Goal: Task Accomplishment & Management: Manage account settings

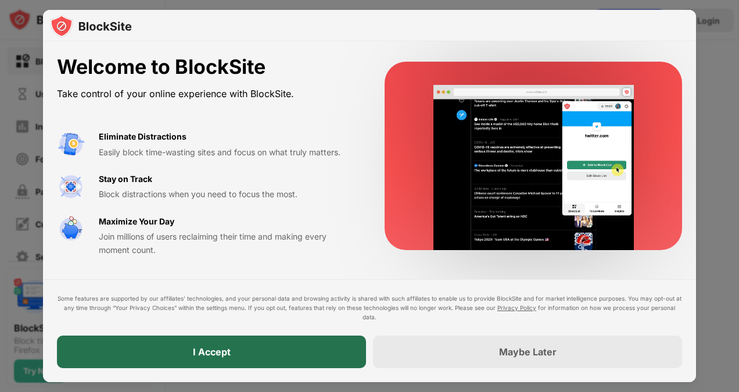
click at [274, 356] on div "I Accept" at bounding box center [211, 351] width 309 height 33
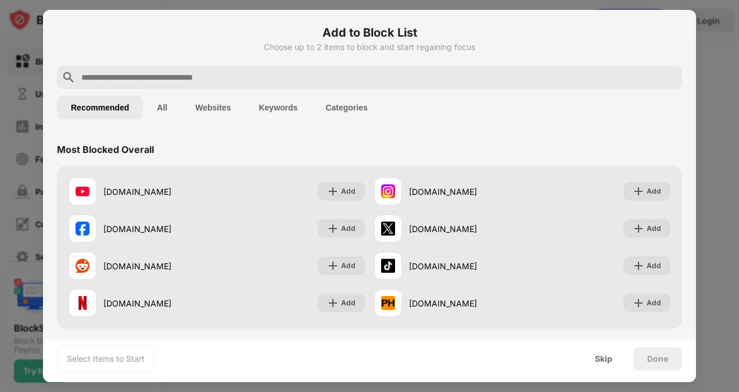
click at [269, 104] on button "Keywords" at bounding box center [278, 107] width 67 height 23
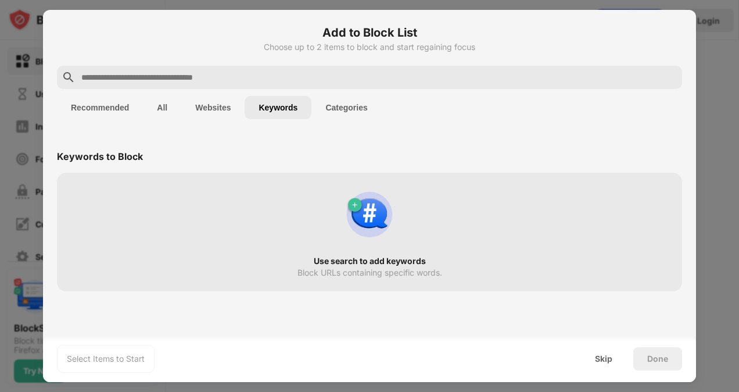
click at [256, 74] on input "text" at bounding box center [379, 77] width 598 height 14
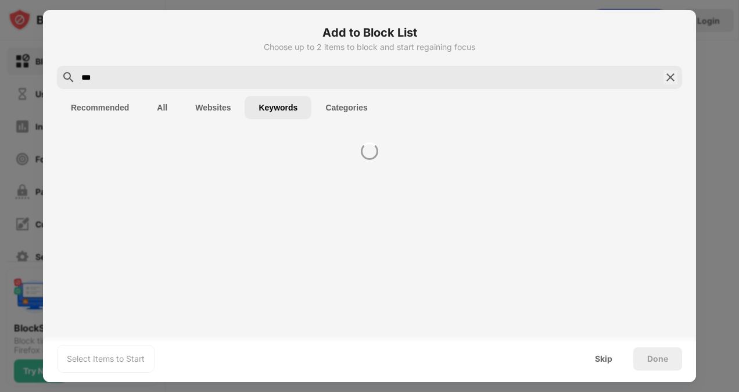
type input "****"
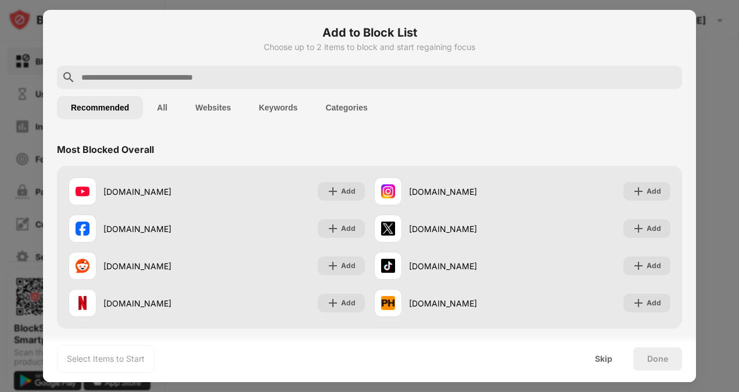
click at [312, 73] on input "text" at bounding box center [379, 77] width 598 height 14
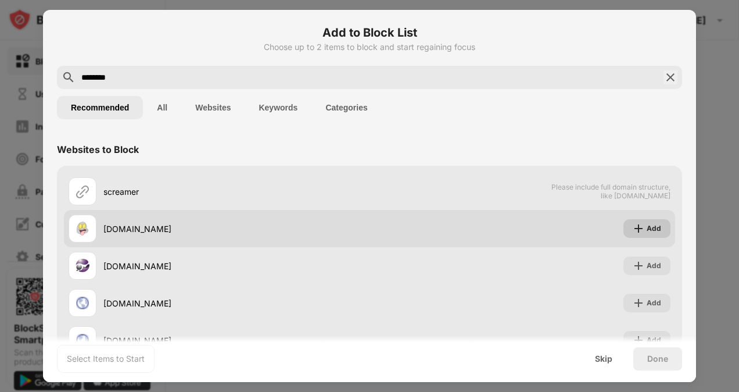
type input "********"
click at [644, 221] on div "Add" at bounding box center [647, 228] width 47 height 19
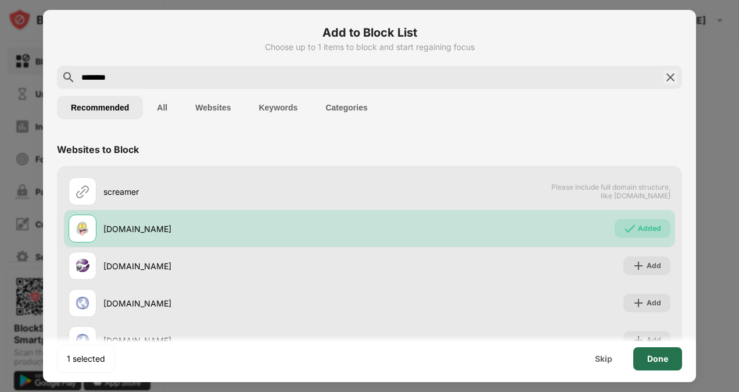
click at [660, 352] on div "Done" at bounding box center [658, 358] width 49 height 23
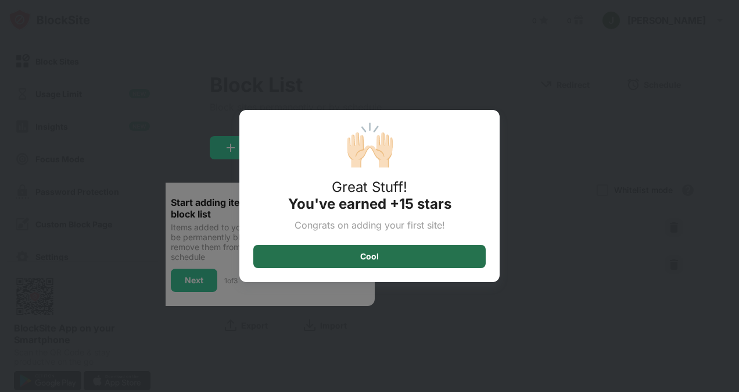
click at [306, 263] on div "Cool" at bounding box center [369, 256] width 232 height 23
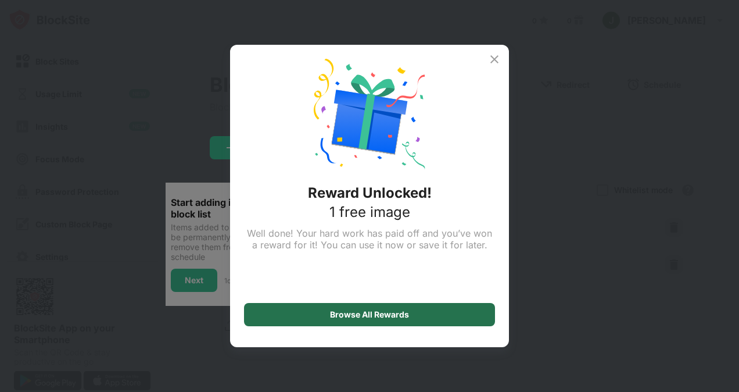
click at [301, 312] on div "Browse All Rewards" at bounding box center [369, 314] width 251 height 23
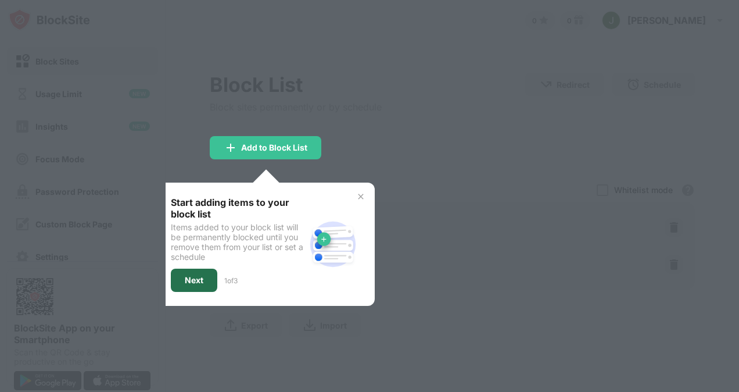
click at [205, 276] on div "Next" at bounding box center [194, 280] width 46 height 23
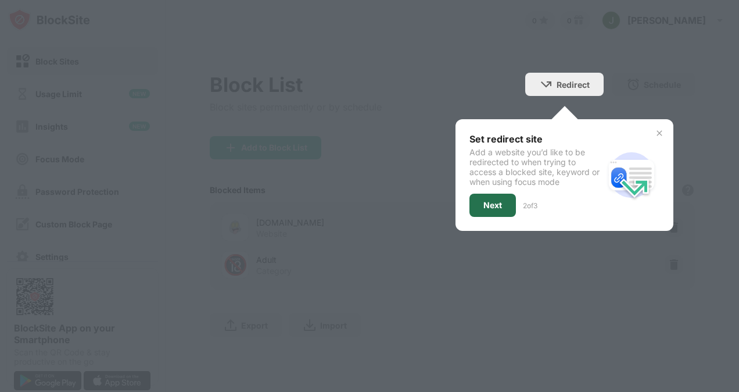
click at [497, 208] on div "Next" at bounding box center [493, 205] width 19 height 9
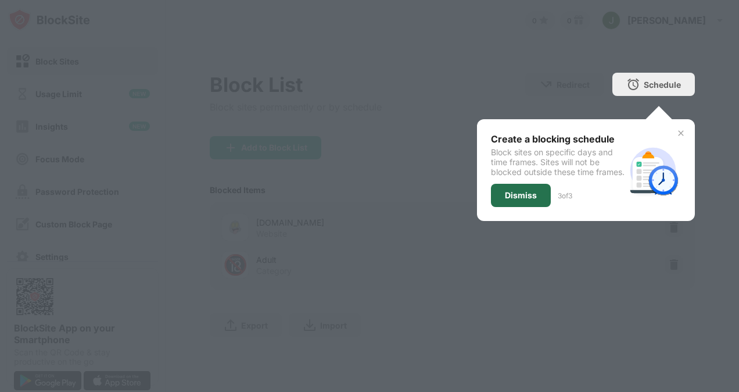
click at [516, 200] on div "Dismiss" at bounding box center [521, 195] width 32 height 9
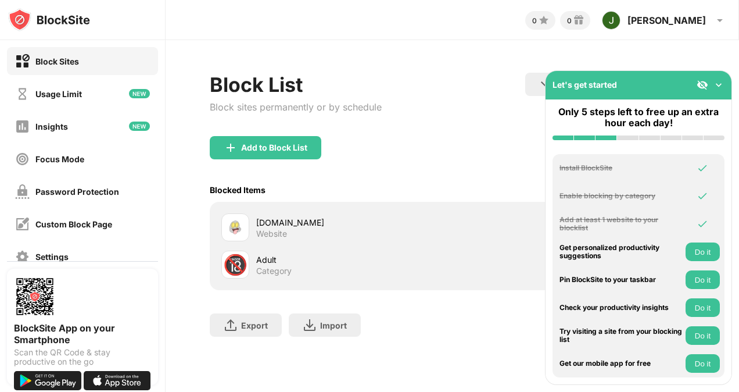
click at [720, 79] on img at bounding box center [719, 85] width 12 height 12
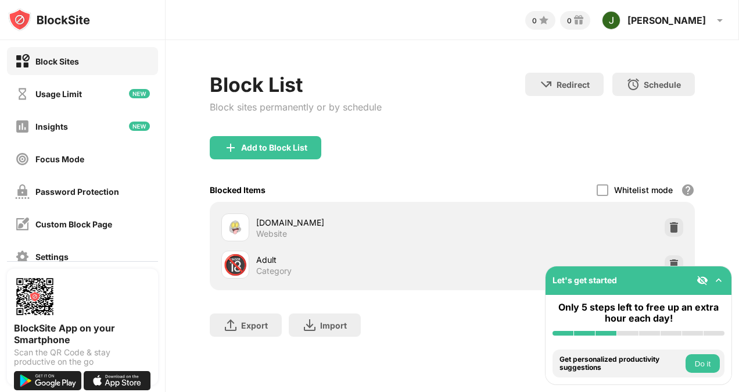
click at [722, 278] on img at bounding box center [719, 280] width 12 height 12
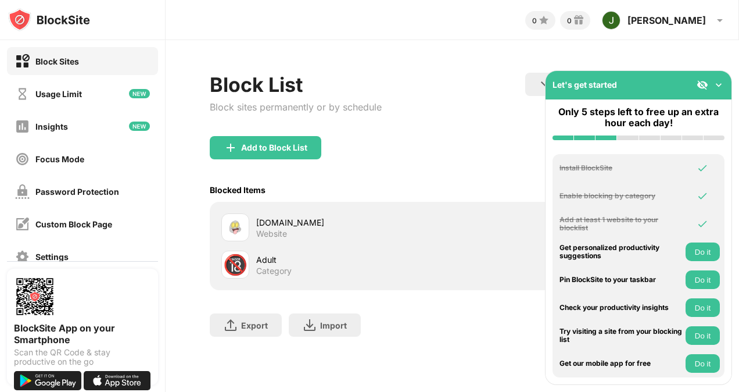
click at [702, 244] on button "Do it" at bounding box center [703, 251] width 34 height 19
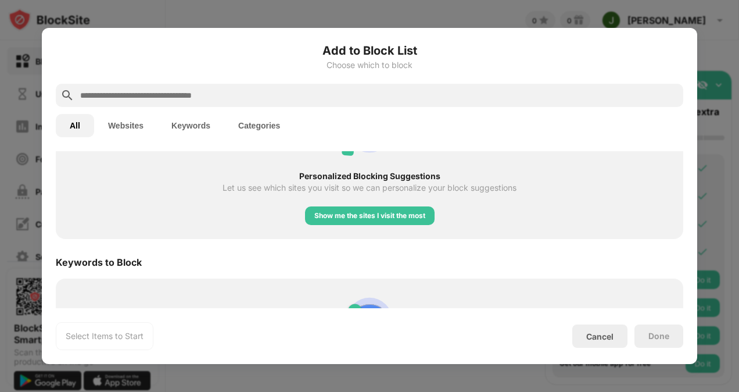
scroll to position [507, 0]
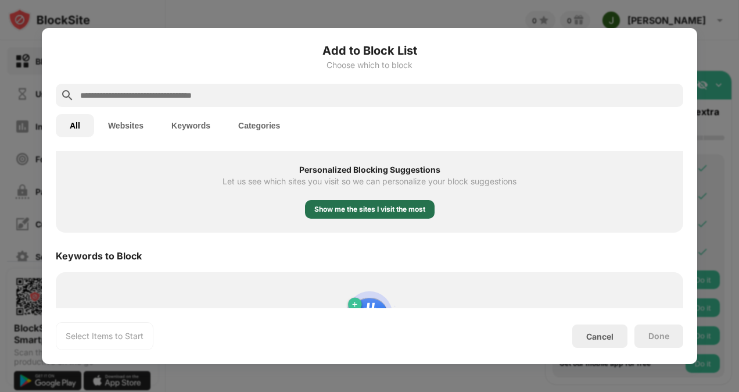
click at [367, 202] on div "Show me the sites I visit the most" at bounding box center [370, 209] width 130 height 19
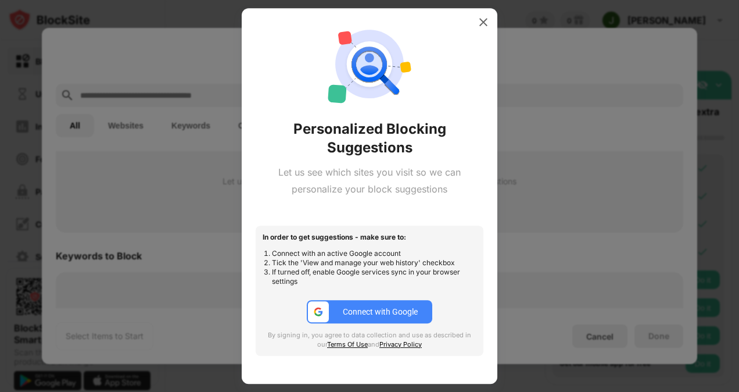
click at [369, 307] on div "Connect with Google" at bounding box center [380, 311] width 75 height 9
click at [487, 23] on img at bounding box center [484, 22] width 12 height 12
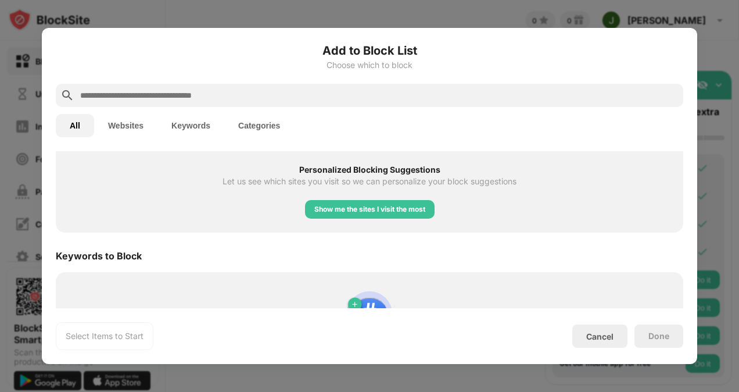
scroll to position [589, 0]
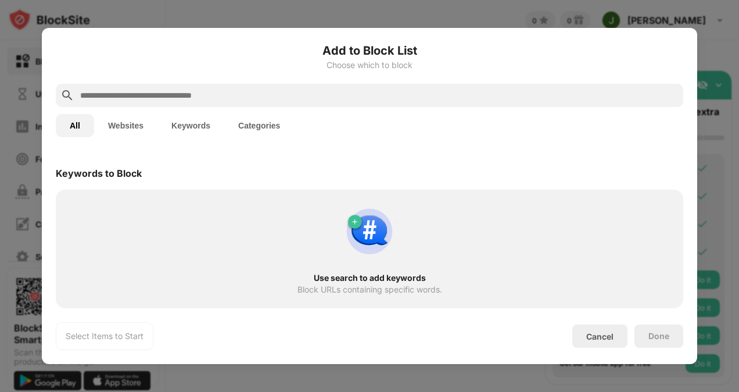
click at [342, 222] on img at bounding box center [370, 231] width 56 height 56
click at [352, 255] on img at bounding box center [370, 231] width 56 height 56
click at [205, 123] on button "Keywords" at bounding box center [191, 125] width 67 height 23
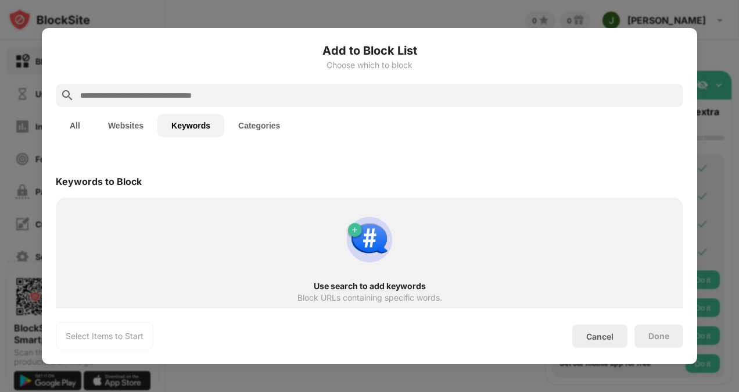
click at [226, 97] on input "text" at bounding box center [379, 95] width 600 height 14
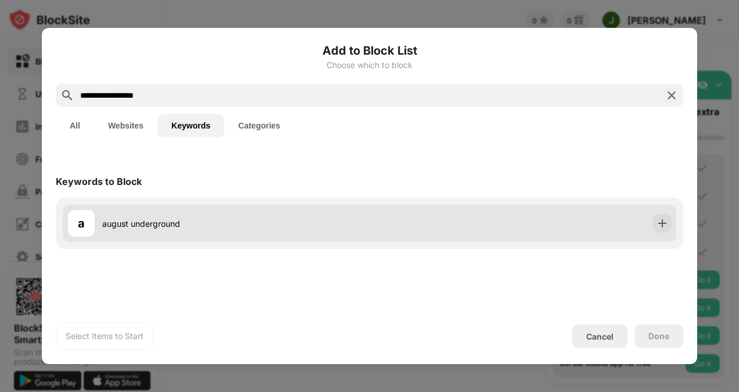
type input "**********"
click at [565, 222] on div "a august underground" at bounding box center [370, 223] width 614 height 37
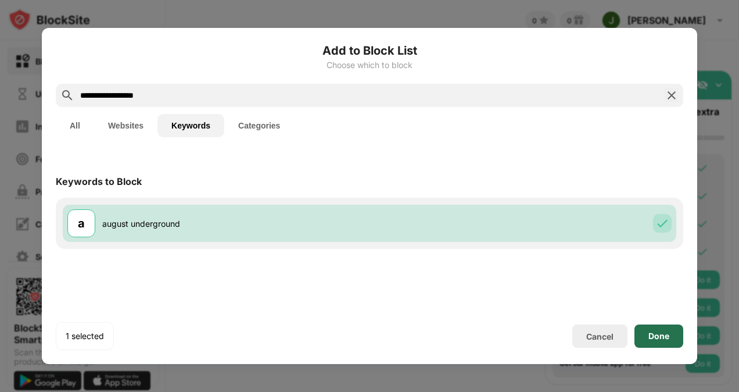
click at [669, 333] on div "Done" at bounding box center [659, 335] width 21 height 9
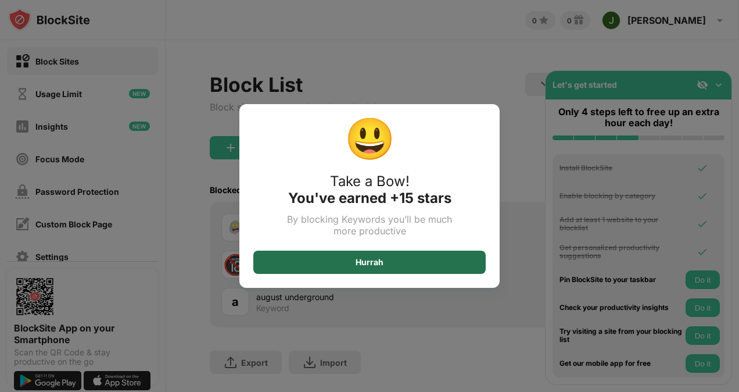
click at [452, 253] on div "Hurrah" at bounding box center [369, 262] width 232 height 23
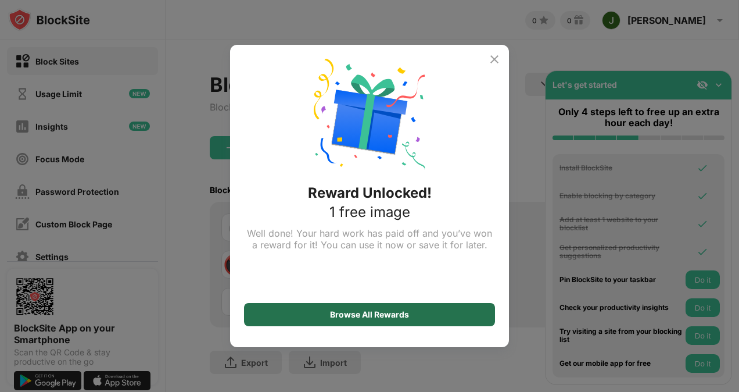
click at [420, 313] on div "Browse All Rewards" at bounding box center [369, 314] width 251 height 23
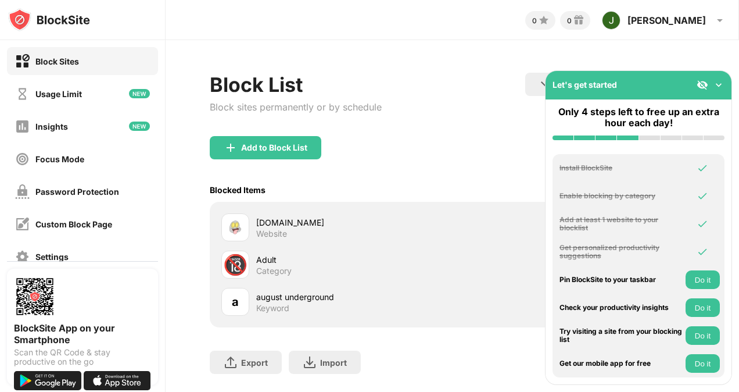
click at [695, 276] on button "Do it" at bounding box center [703, 279] width 34 height 19
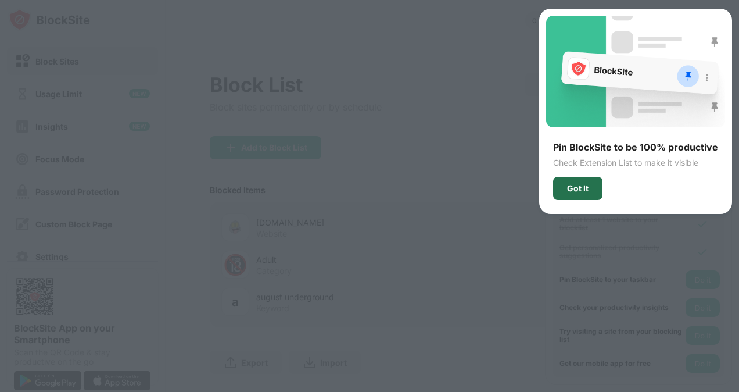
click at [592, 188] on div "Got It" at bounding box center [577, 188] width 49 height 23
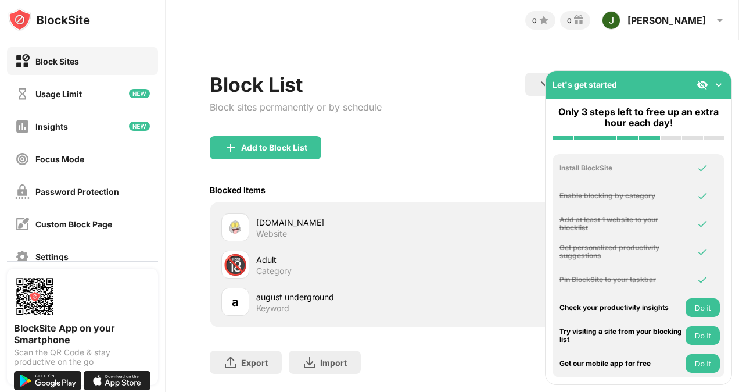
click at [414, 72] on div "Block List Block sites permanently or by schedule Redirect Choose a site to be …" at bounding box center [453, 229] width 574 height 378
click at [700, 306] on button "Do it" at bounding box center [703, 307] width 34 height 19
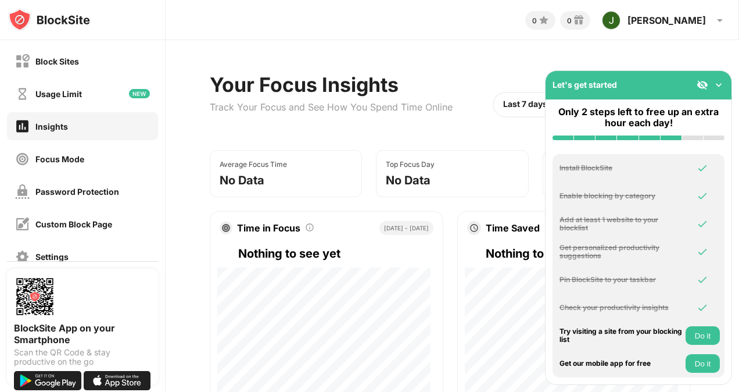
click at [692, 333] on button "Do it" at bounding box center [703, 335] width 34 height 19
click at [705, 351] on div "Get our mobile app for free Do it" at bounding box center [639, 363] width 172 height 28
click at [702, 357] on button "Do it" at bounding box center [703, 363] width 34 height 19
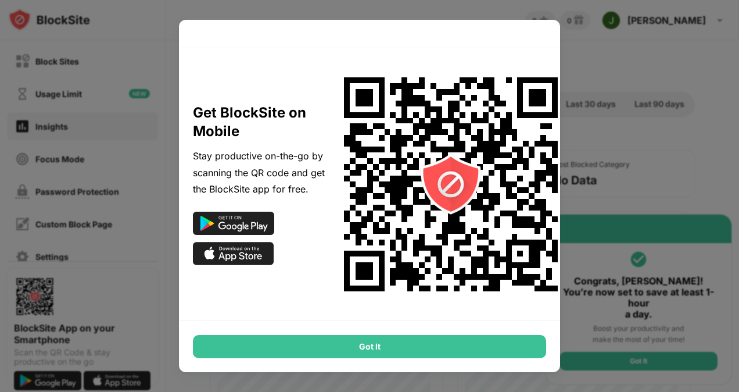
click at [513, 339] on div "Got It" at bounding box center [369, 346] width 353 height 23
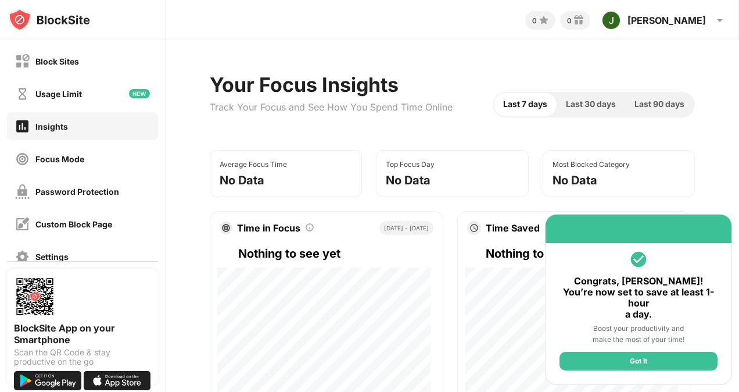
click at [574, 355] on div "Got It" at bounding box center [639, 361] width 158 height 19
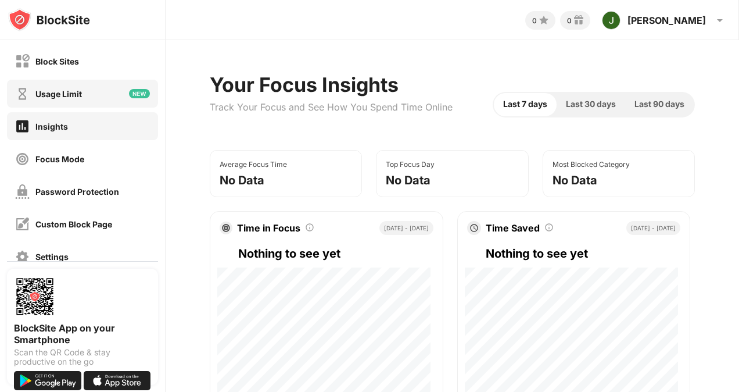
click at [129, 92] on img at bounding box center [139, 93] width 21 height 9
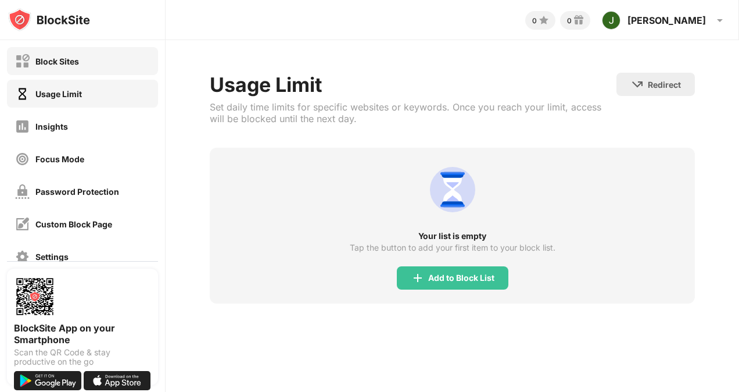
click at [86, 60] on div "Block Sites" at bounding box center [82, 61] width 151 height 28
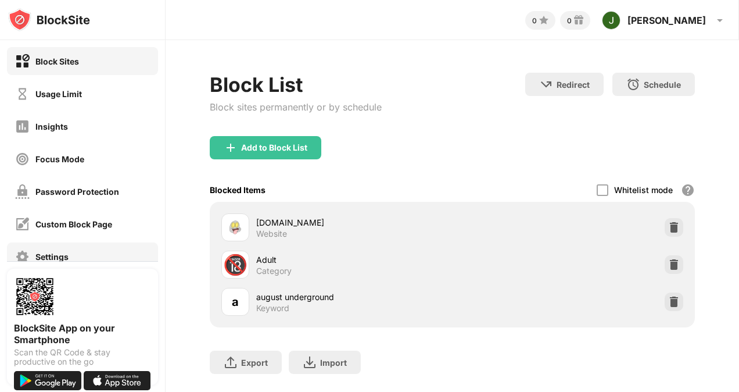
click at [84, 248] on div "Settings" at bounding box center [82, 256] width 151 height 28
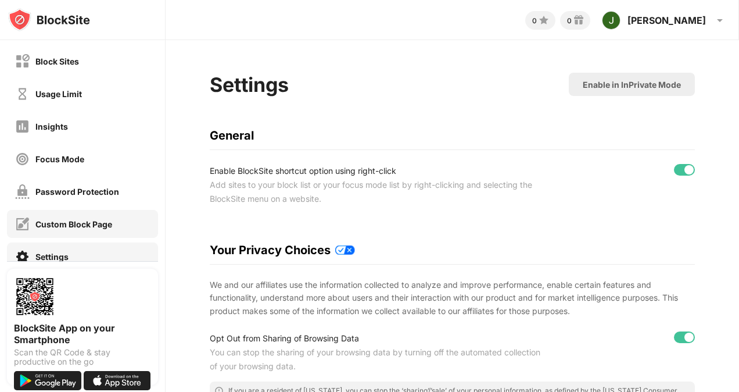
click at [117, 227] on div "Custom Block Page" at bounding box center [82, 224] width 151 height 28
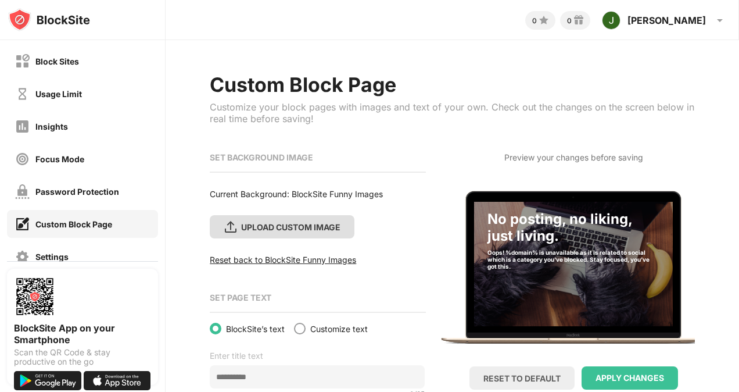
click at [314, 231] on div "UPLOAD CUSTOM IMAGE" at bounding box center [282, 226] width 145 height 23
click at [0, 0] on input "UPLOAD CUSTOM IMAGE" at bounding box center [0, 0] width 0 height 0
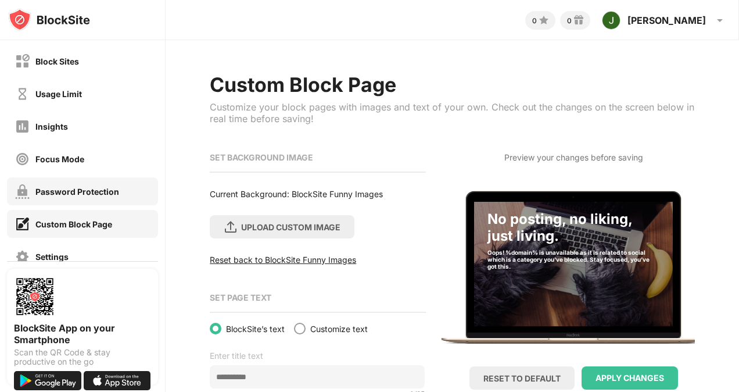
click at [82, 189] on div "Password Protection" at bounding box center [77, 192] width 84 height 10
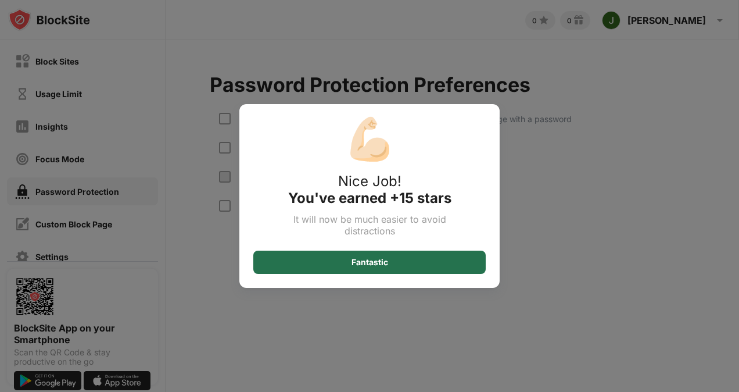
click at [292, 260] on div "Fantastic" at bounding box center [369, 262] width 232 height 23
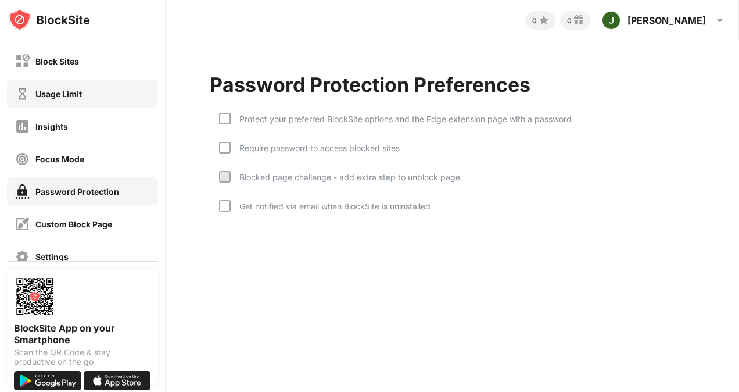
click at [64, 95] on div "Usage Limit" at bounding box center [58, 94] width 46 height 10
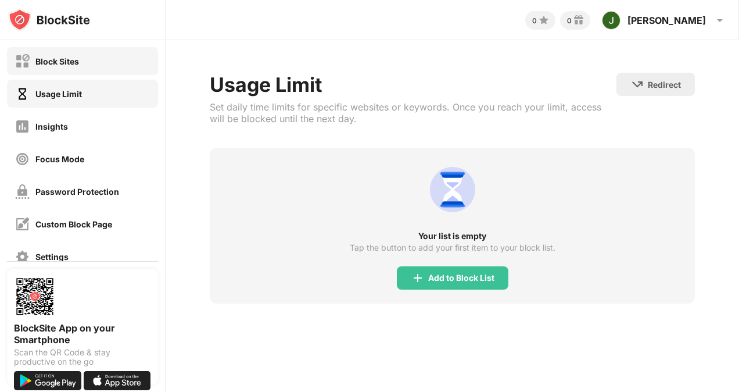
click at [62, 51] on div "Block Sites" at bounding box center [82, 61] width 151 height 28
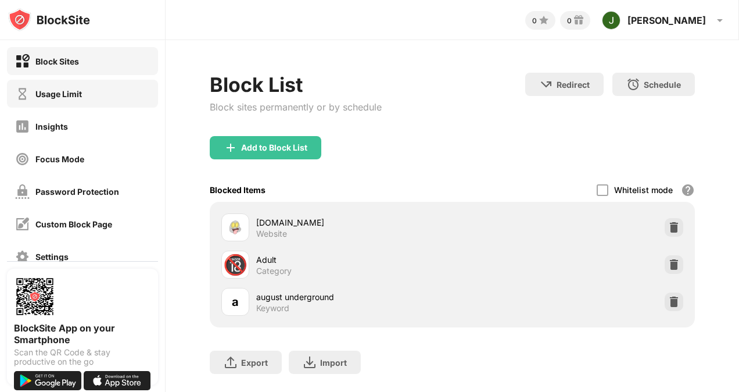
click at [92, 99] on div "Usage Limit" at bounding box center [82, 94] width 151 height 28
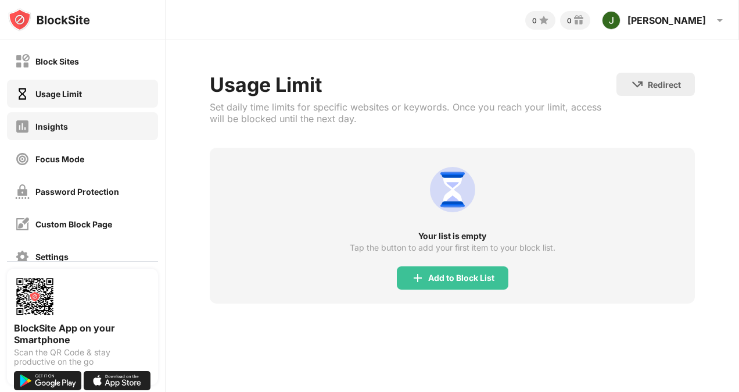
click at [83, 126] on div "Insights" at bounding box center [82, 126] width 151 height 28
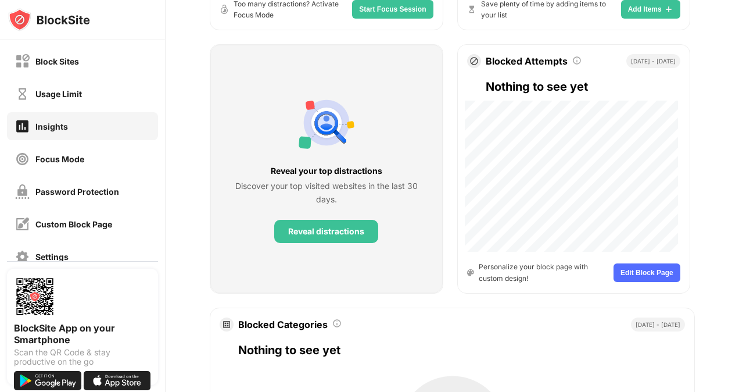
scroll to position [604, 0]
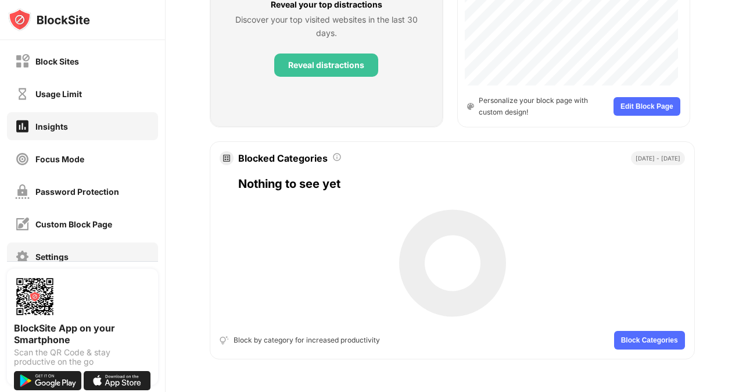
click at [88, 251] on div "Settings" at bounding box center [82, 256] width 151 height 28
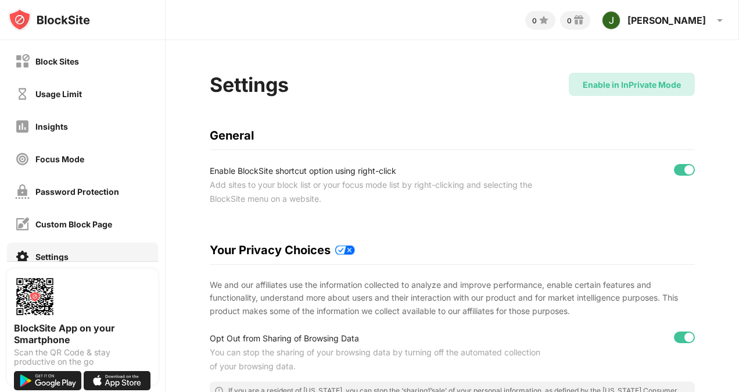
click at [609, 85] on div "Enable in InPrivate Mode" at bounding box center [632, 85] width 98 height 10
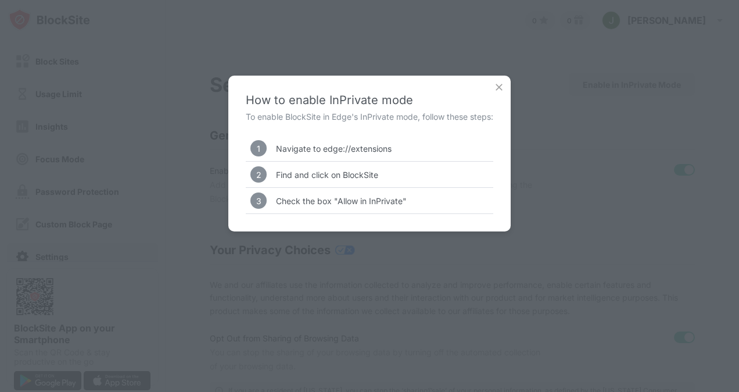
click at [351, 201] on div "Check the box "Allow in InPrivate"" at bounding box center [341, 201] width 131 height 10
click at [499, 90] on img at bounding box center [499, 87] width 12 height 12
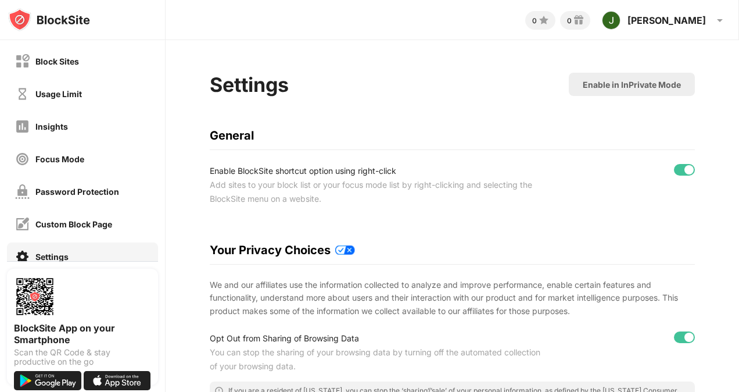
drag, startPoint x: 653, startPoint y: 2, endPoint x: 641, endPoint y: -6, distance: 15.0
click at [641, 0] on html "Block Sites Usage Limit Insights Focus Mode Password Protection Custom Block Pa…" at bounding box center [369, 196] width 739 height 392
drag, startPoint x: 641, startPoint y: -6, endPoint x: 506, endPoint y: 214, distance: 258.8
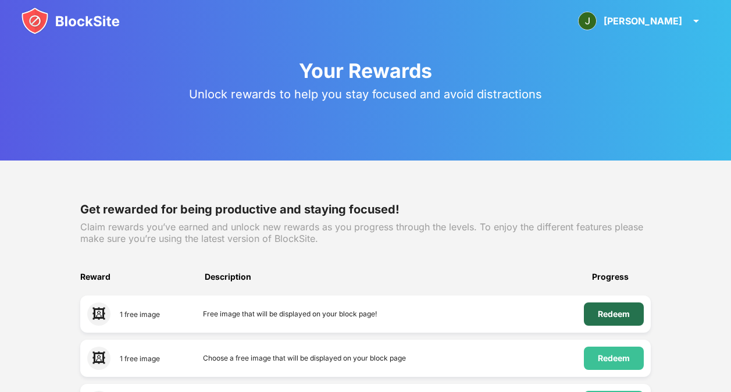
click at [593, 314] on div "Redeem" at bounding box center [614, 313] width 60 height 23
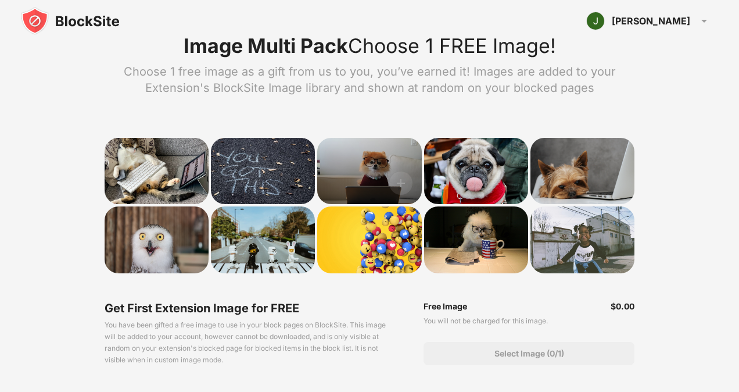
click at [377, 178] on div at bounding box center [369, 171] width 104 height 67
click at [396, 183] on img at bounding box center [400, 182] width 23 height 23
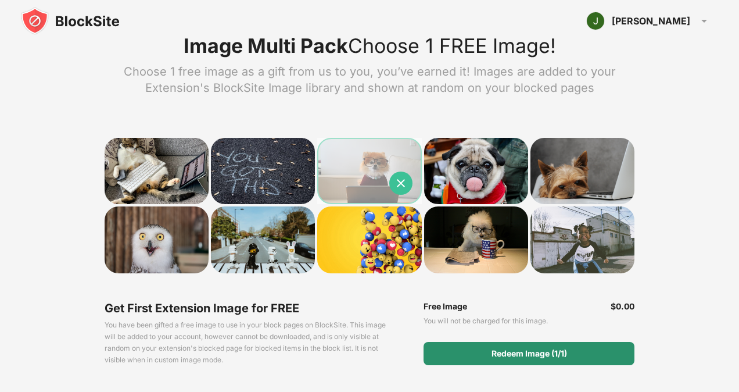
click at [484, 360] on div "Redeem Image (1/1)" at bounding box center [529, 353] width 211 height 23
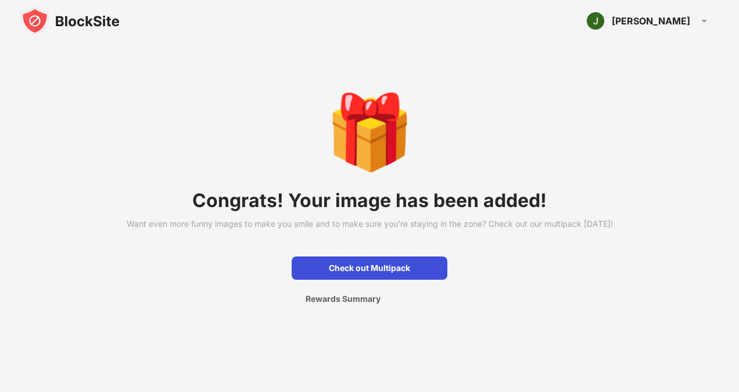
click at [414, 270] on div "Check out Multipack" at bounding box center [370, 267] width 156 height 23
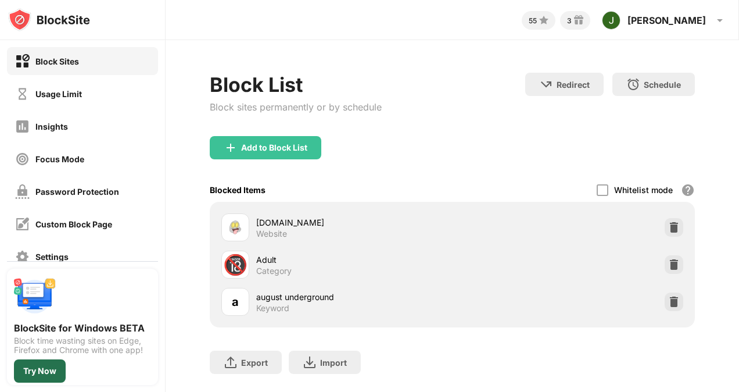
click at [41, 366] on div "Try Now" at bounding box center [39, 370] width 33 height 9
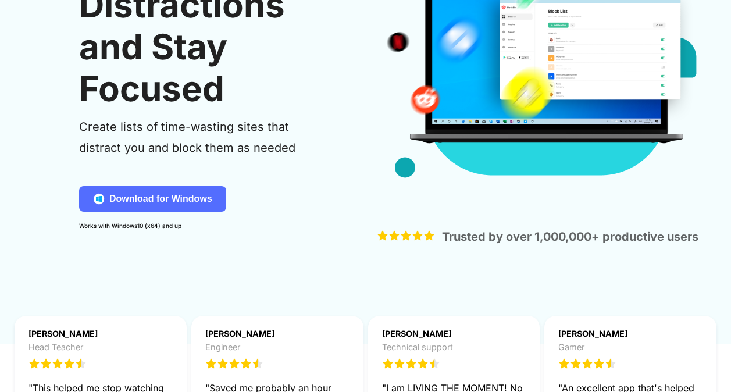
scroll to position [199, 0]
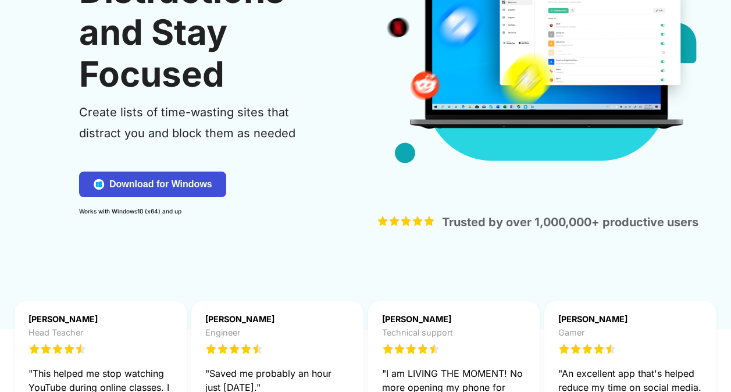
click at [197, 187] on div "Download for Windows" at bounding box center [160, 184] width 103 height 12
click at [192, 181] on div "Download for Windows" at bounding box center [160, 184] width 103 height 12
